Goal: Check status

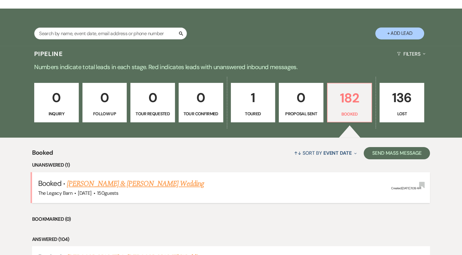
click at [109, 183] on link "[PERSON_NAME] & [PERSON_NAME] Wedding" at bounding box center [135, 183] width 137 height 11
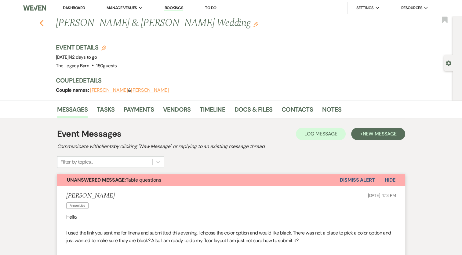
click at [43, 23] on use "button" at bounding box center [41, 23] width 4 height 7
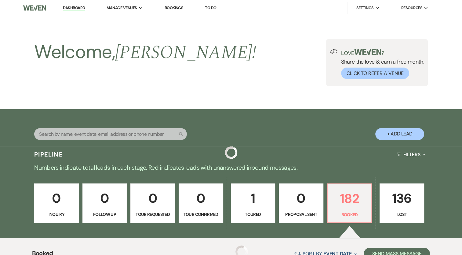
scroll to position [101, 0]
